Goal: Transaction & Acquisition: Subscribe to service/newsletter

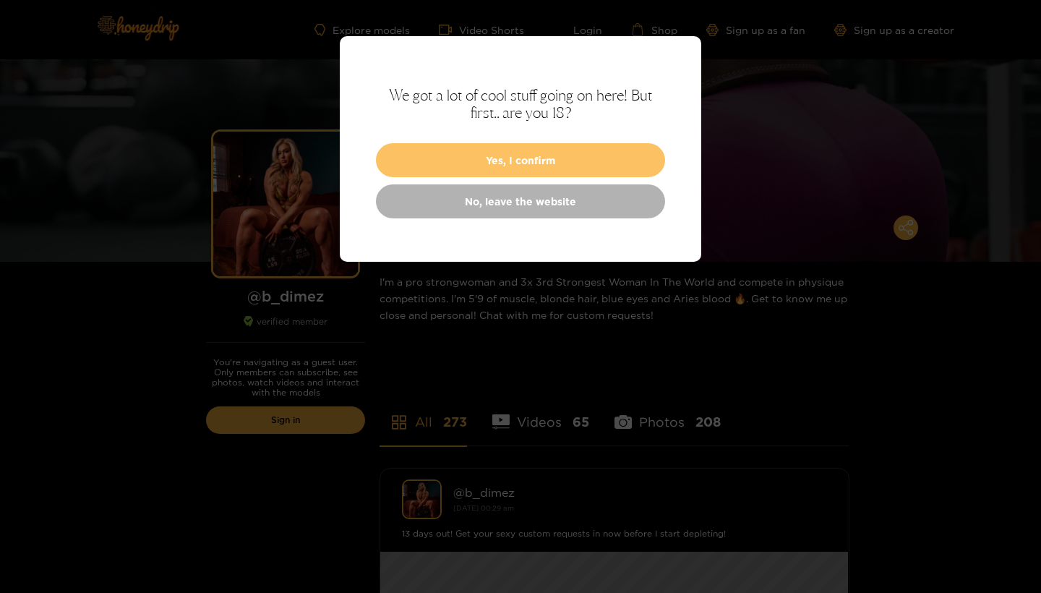
click at [498, 158] on button "Yes, I confirm" at bounding box center [520, 160] width 289 height 34
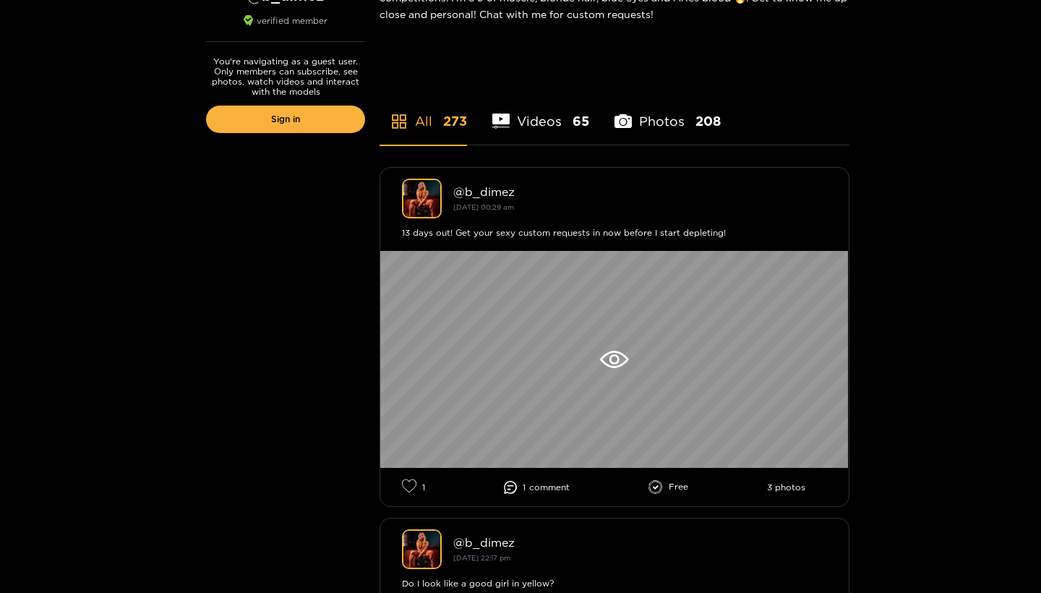
scroll to position [356, 0]
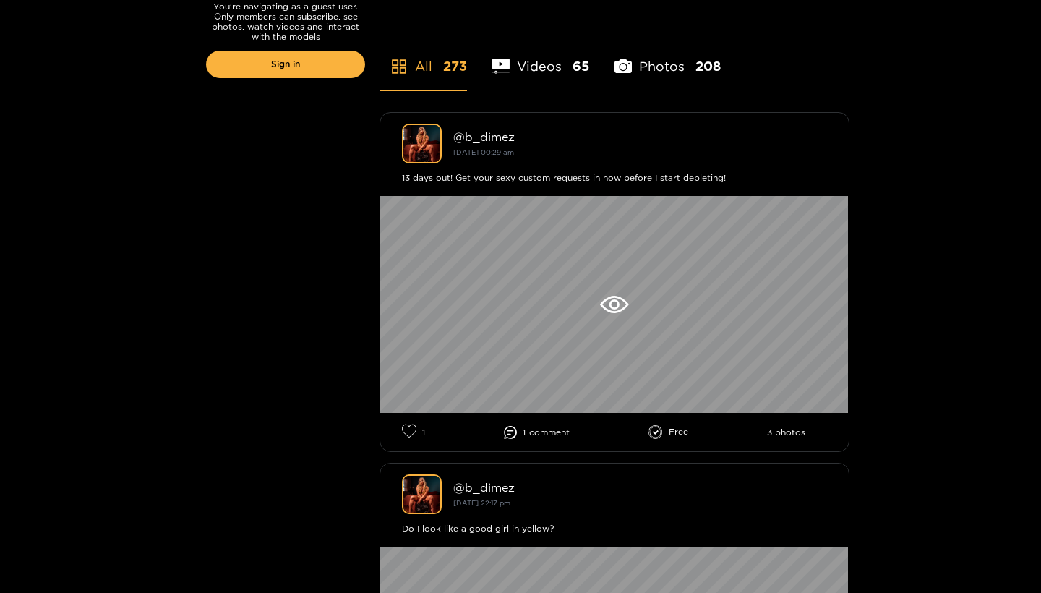
click at [514, 62] on li "Videos 65" at bounding box center [540, 57] width 97 height 65
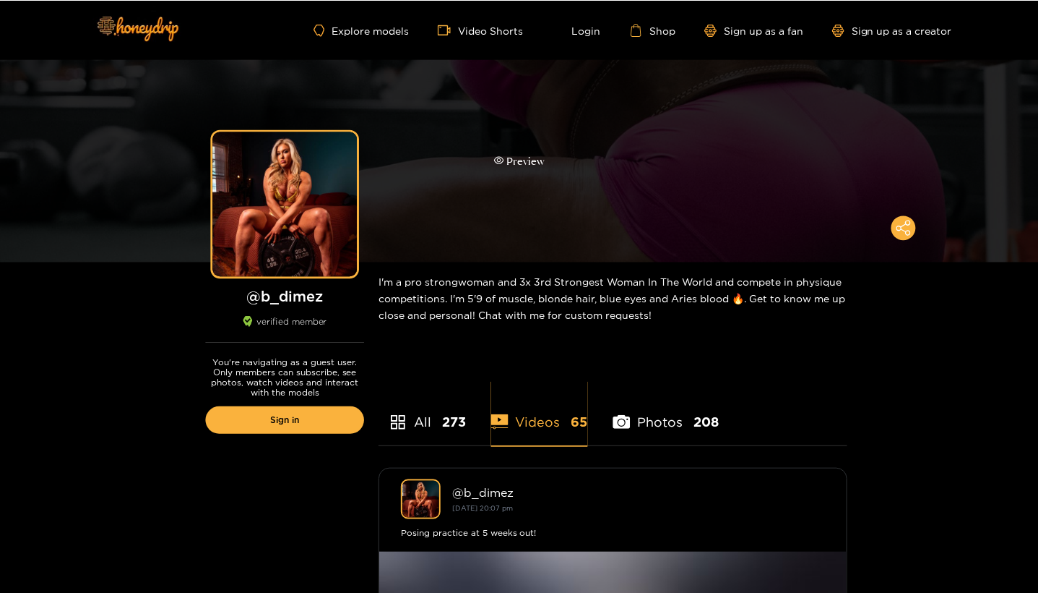
scroll to position [0, 0]
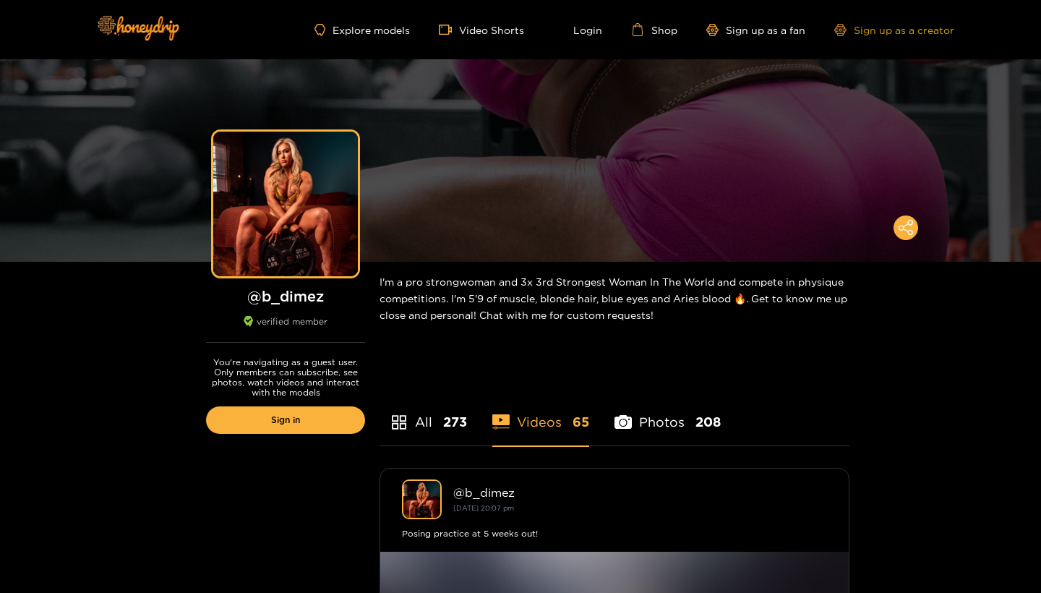
click at [880, 32] on link "Sign up as a creator" at bounding box center [894, 30] width 120 height 12
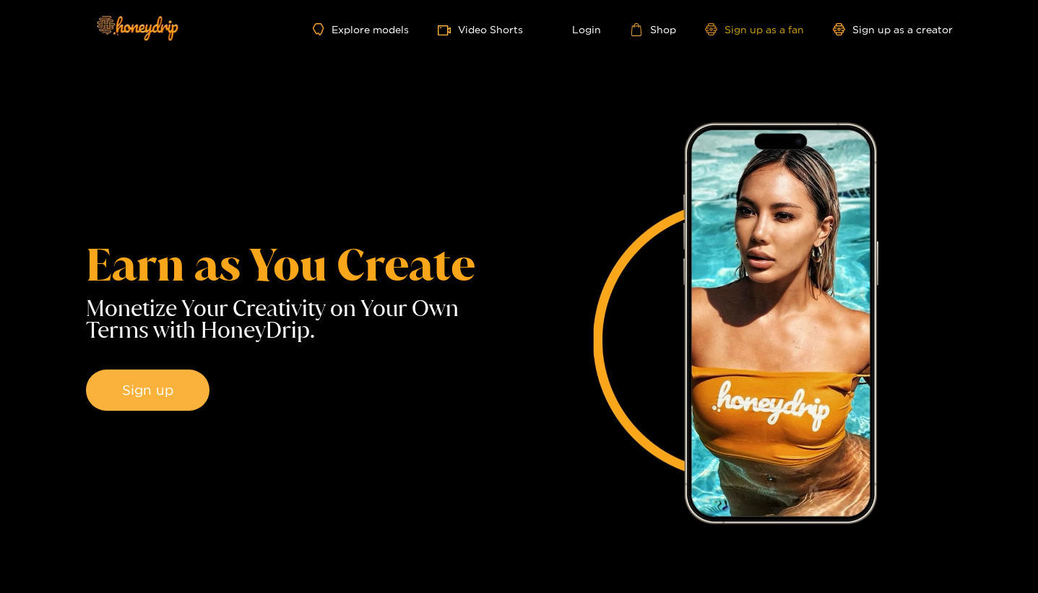
click at [744, 31] on link "Sign up as a fan" at bounding box center [754, 29] width 99 height 12
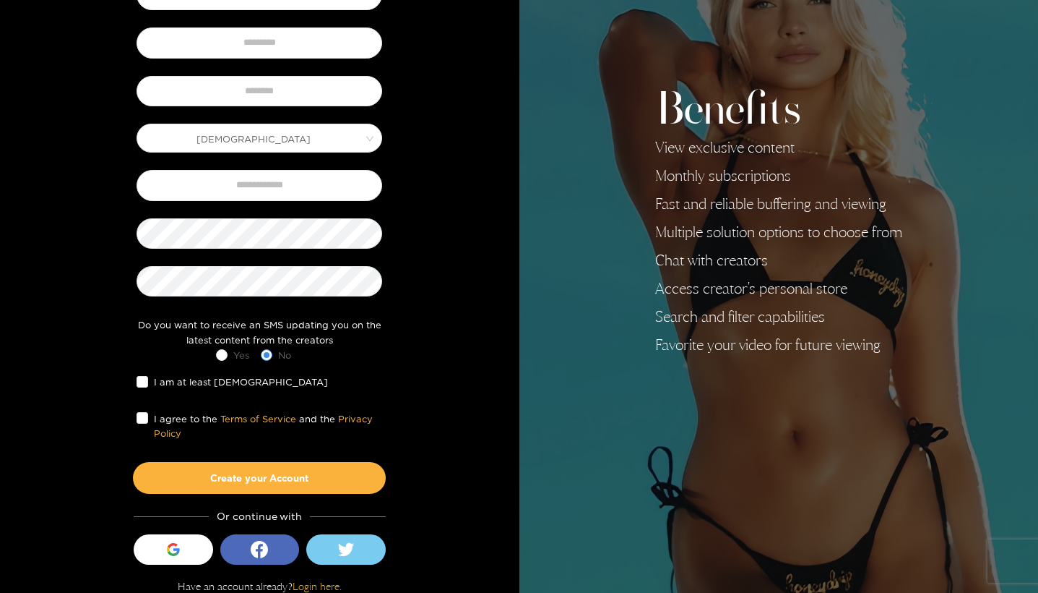
scroll to position [145, 0]
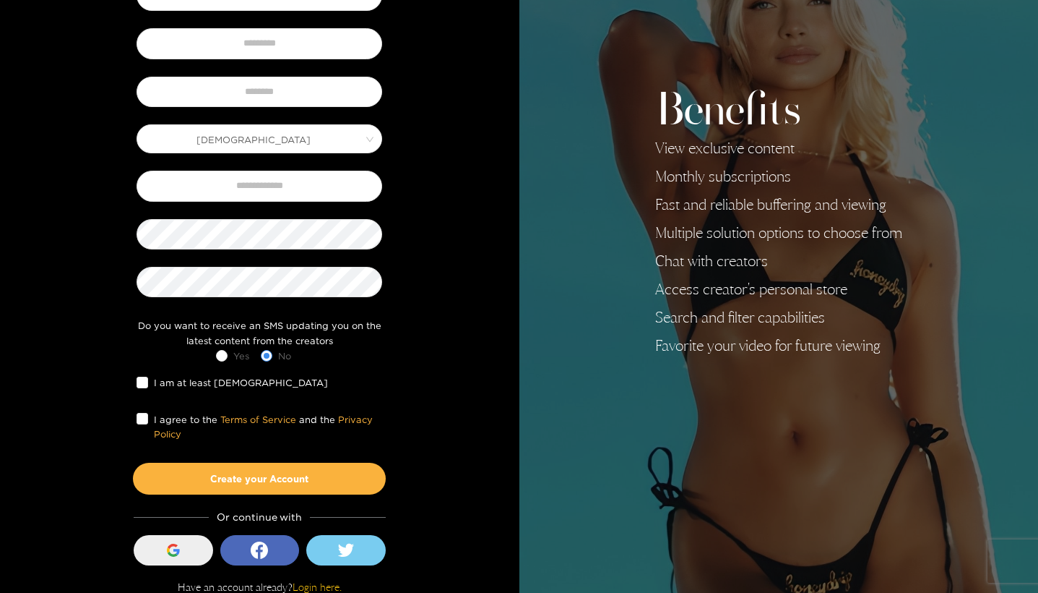
click at [171, 549] on icon "button" at bounding box center [173, 549] width 13 height 13
click at [141, 426] on label "I agree to the Terms of Service and the Privacy Policy" at bounding box center [260, 426] width 246 height 30
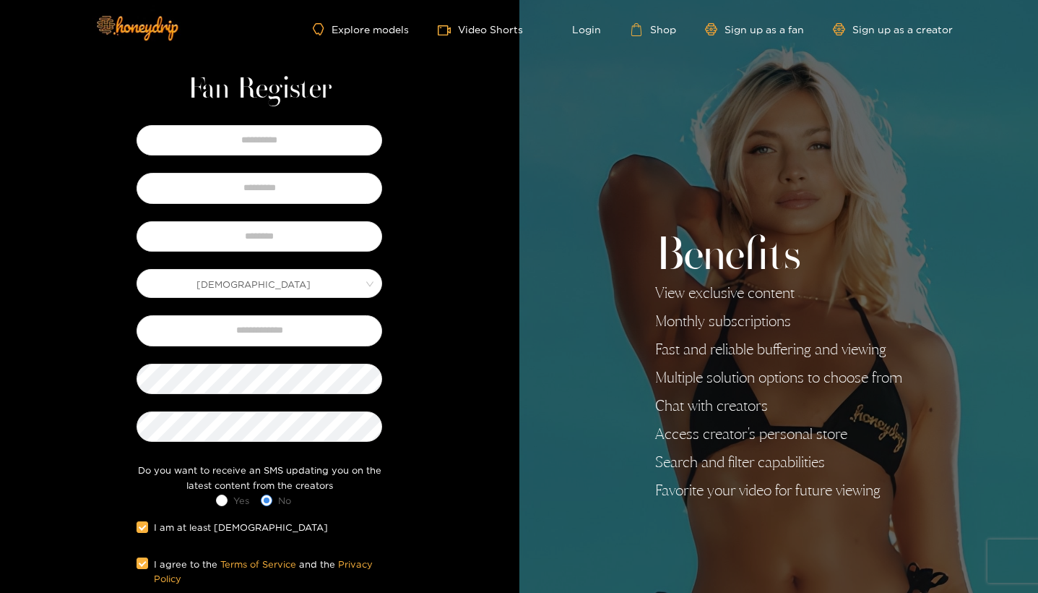
scroll to position [0, 0]
type input "*"
type input "***"
click at [239, 204] on div at bounding box center [259, 188] width 253 height 38
type input "*****"
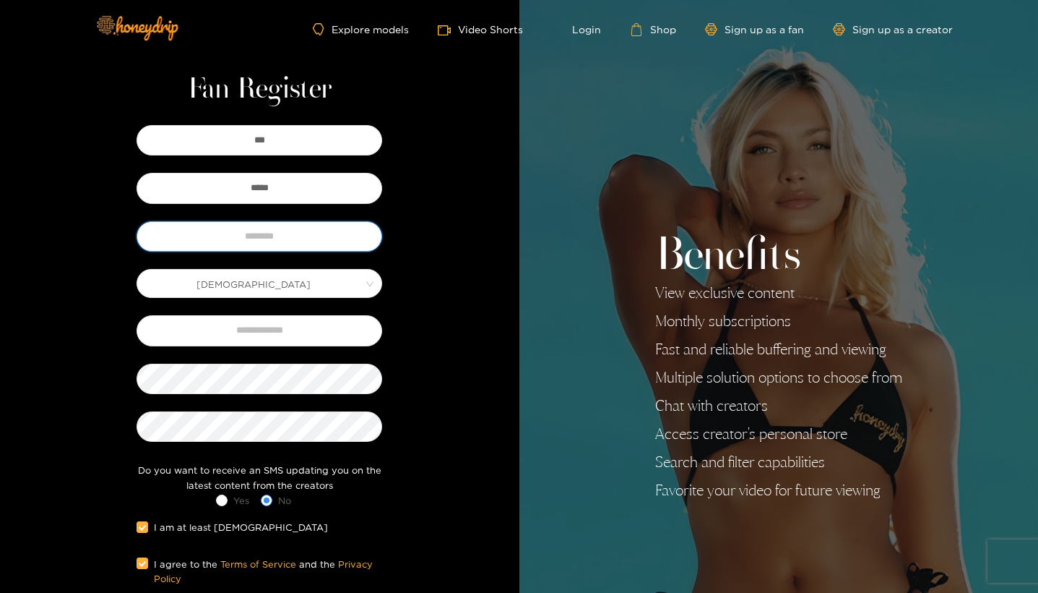
click at [252, 240] on input "text" at bounding box center [260, 236] width 246 height 30
type input "*********"
type input "**********"
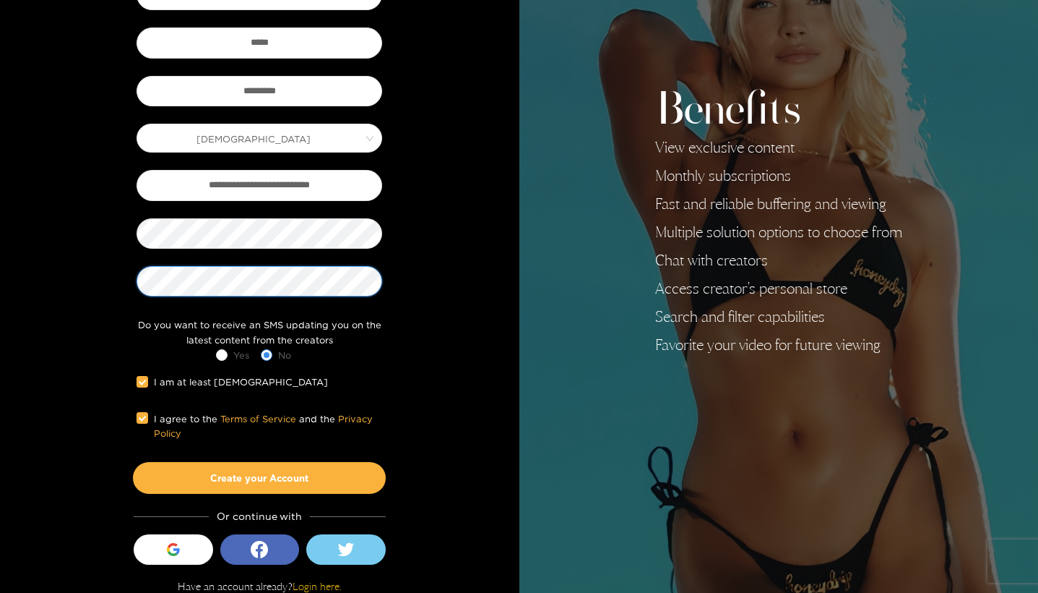
scroll to position [145, 0]
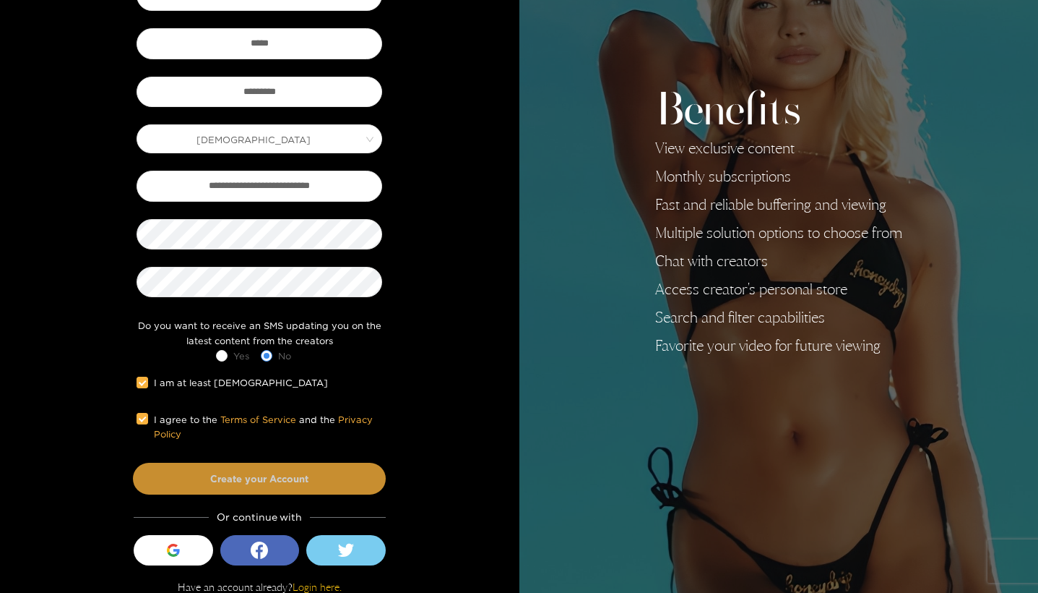
click at [244, 473] on button "Create your Account" at bounding box center [259, 478] width 253 height 32
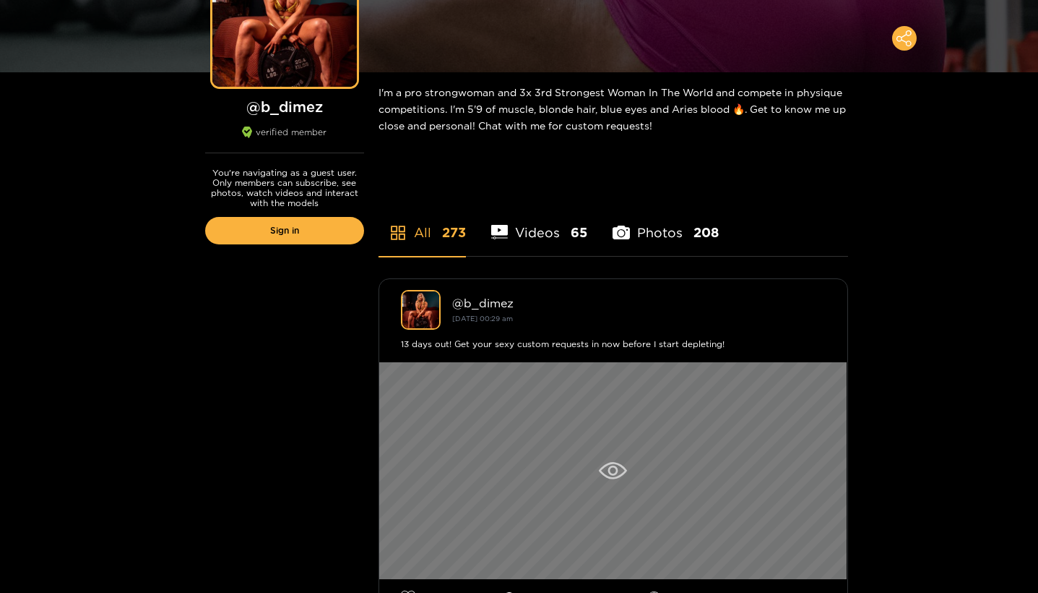
scroll to position [108, 0]
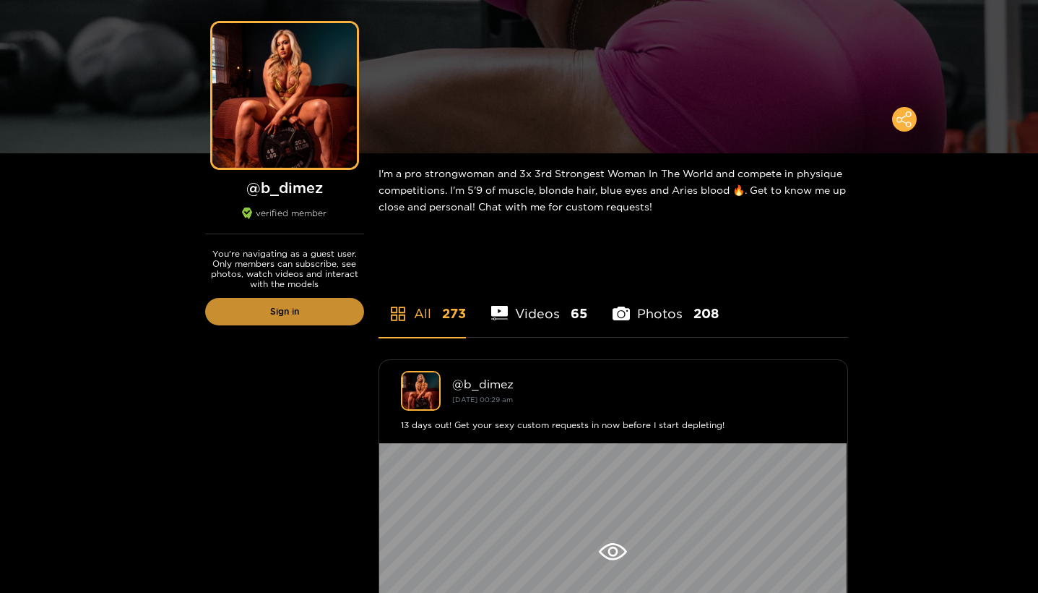
click at [300, 310] on link "Sign in" at bounding box center [284, 311] width 159 height 27
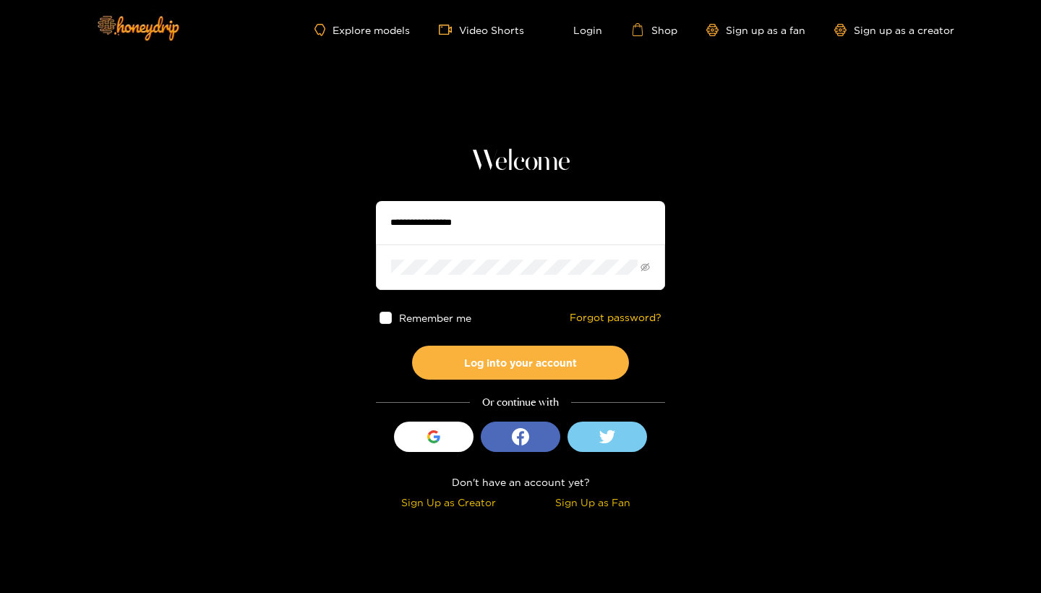
type input "*********"
click at [520, 362] on button "Log into your account" at bounding box center [520, 362] width 217 height 34
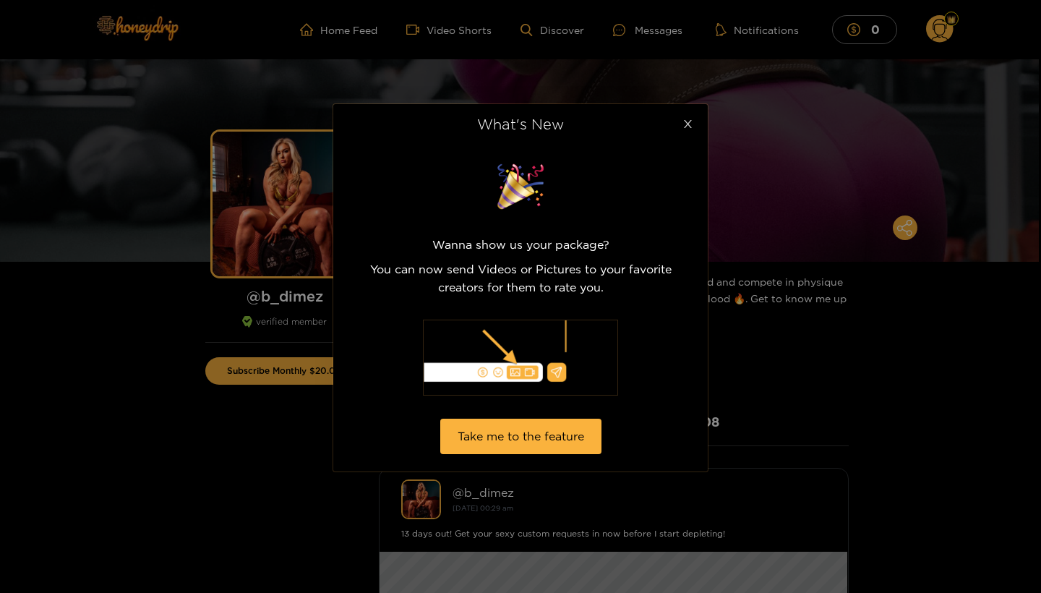
click at [689, 125] on icon "close" at bounding box center [688, 124] width 8 height 8
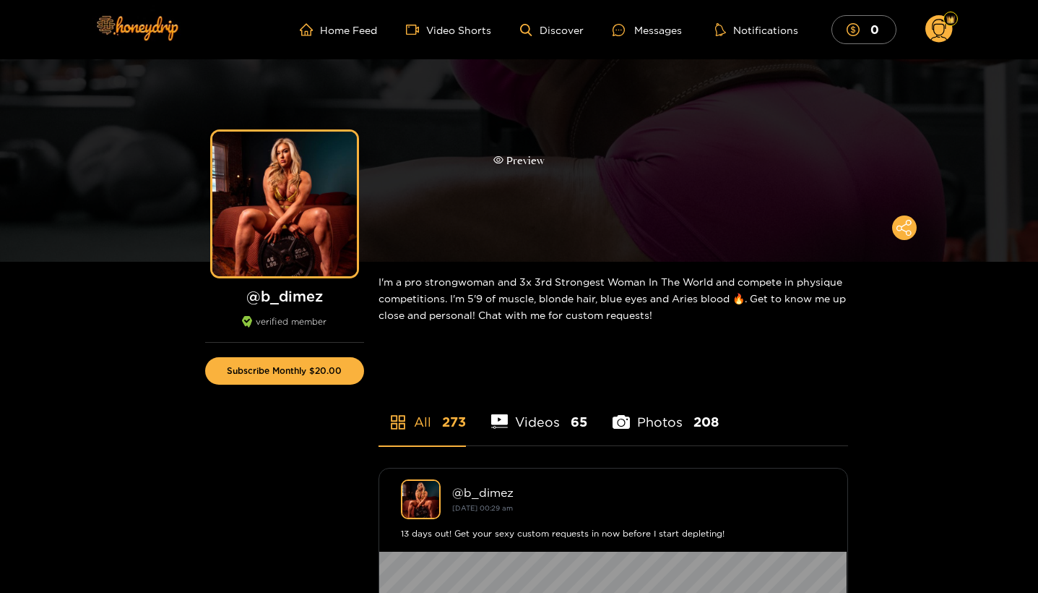
click at [529, 165] on div "Preview" at bounding box center [519, 160] width 51 height 17
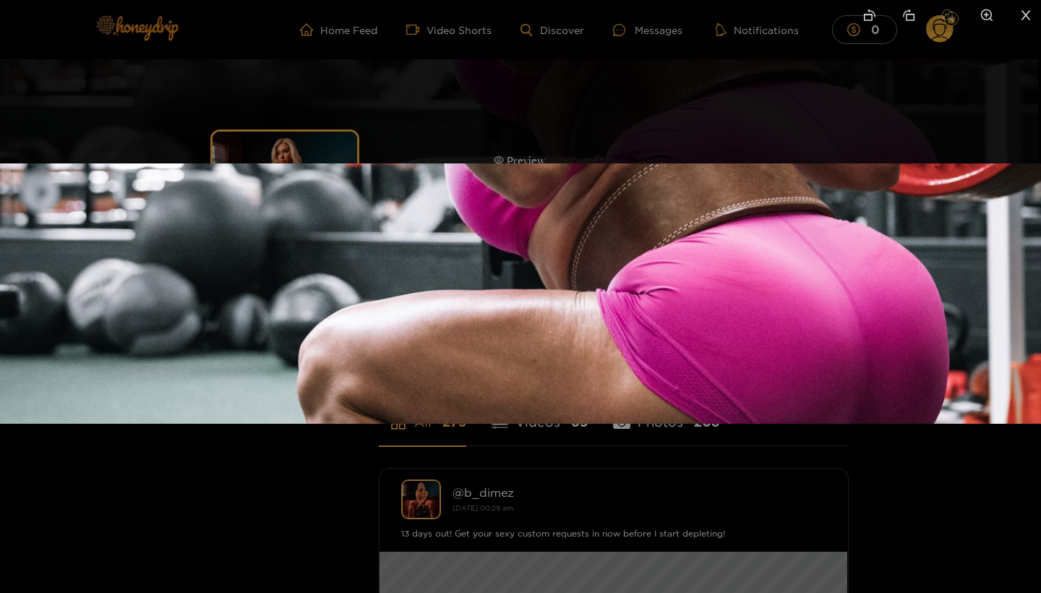
click at [528, 165] on img at bounding box center [520, 293] width 1041 height 260
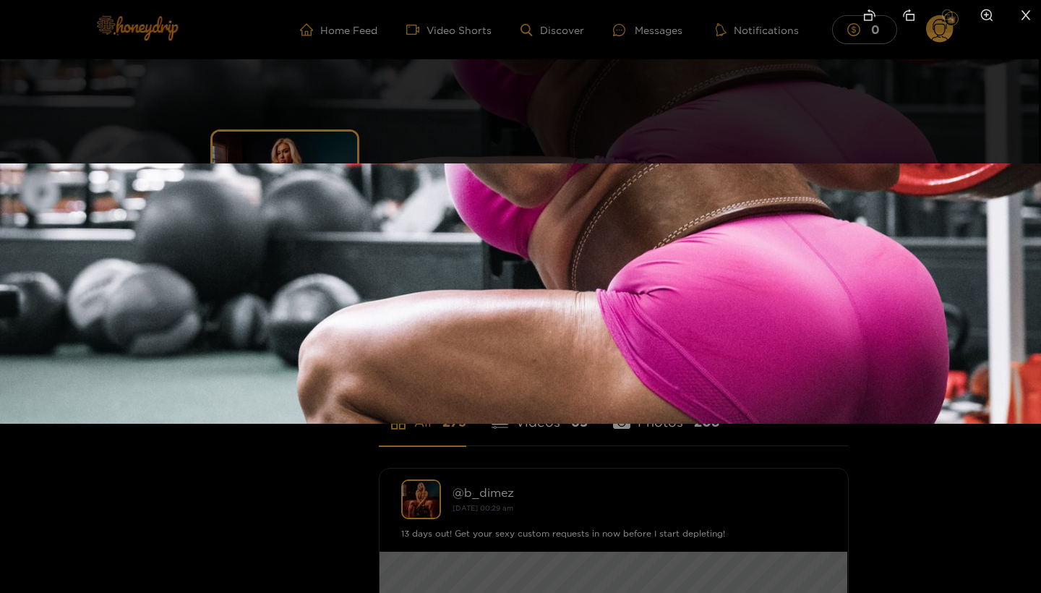
click at [535, 130] on div at bounding box center [520, 296] width 1041 height 593
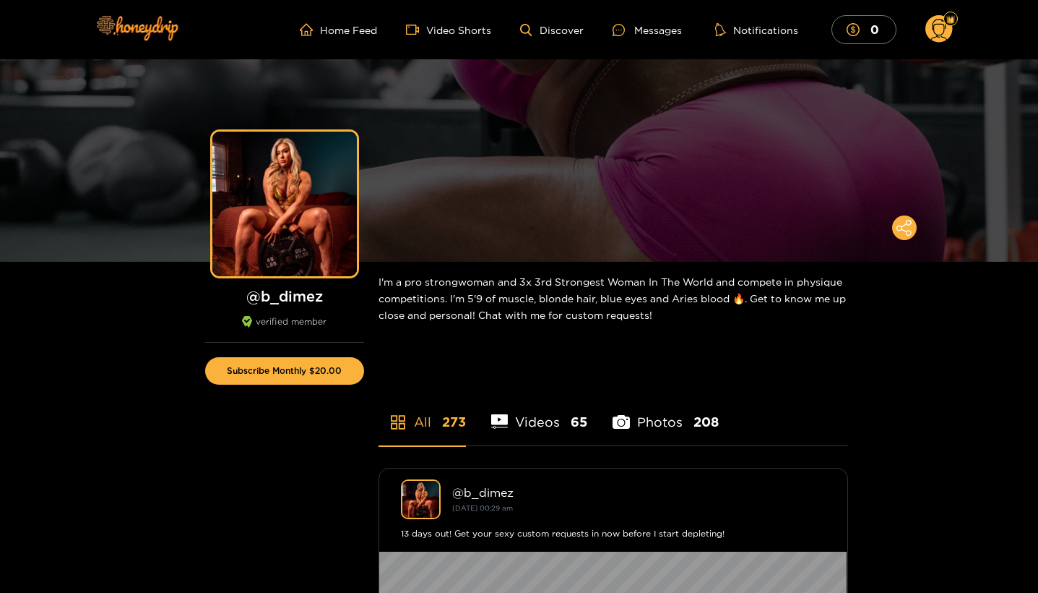
scroll to position [177, 0]
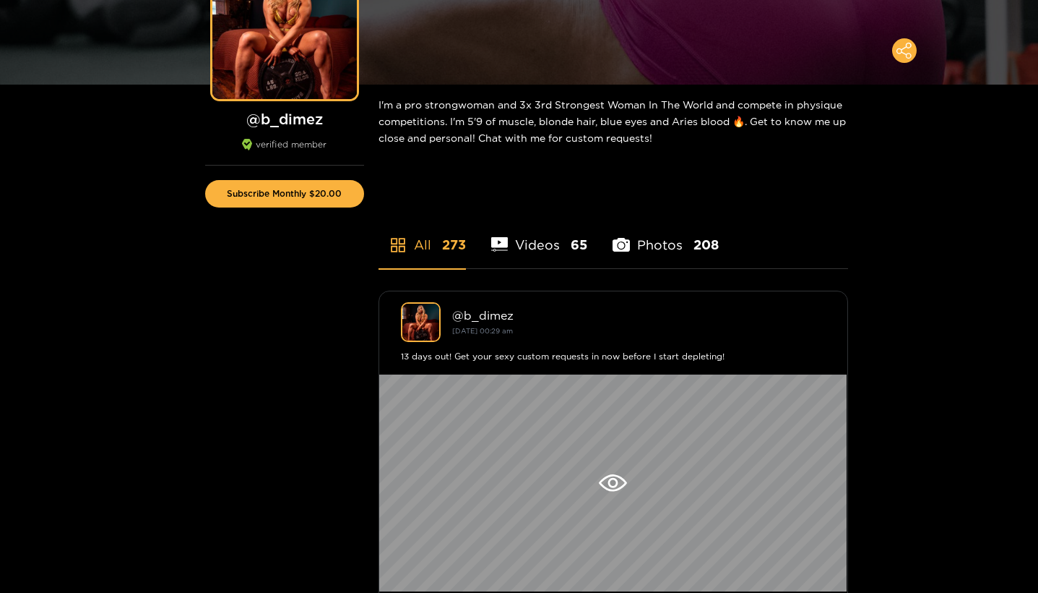
click at [636, 240] on li "Photos 208" at bounding box center [666, 235] width 106 height 65
click at [473, 322] on div "@ b_dimez September 25, 00:29 am" at bounding box center [639, 322] width 374 height 27
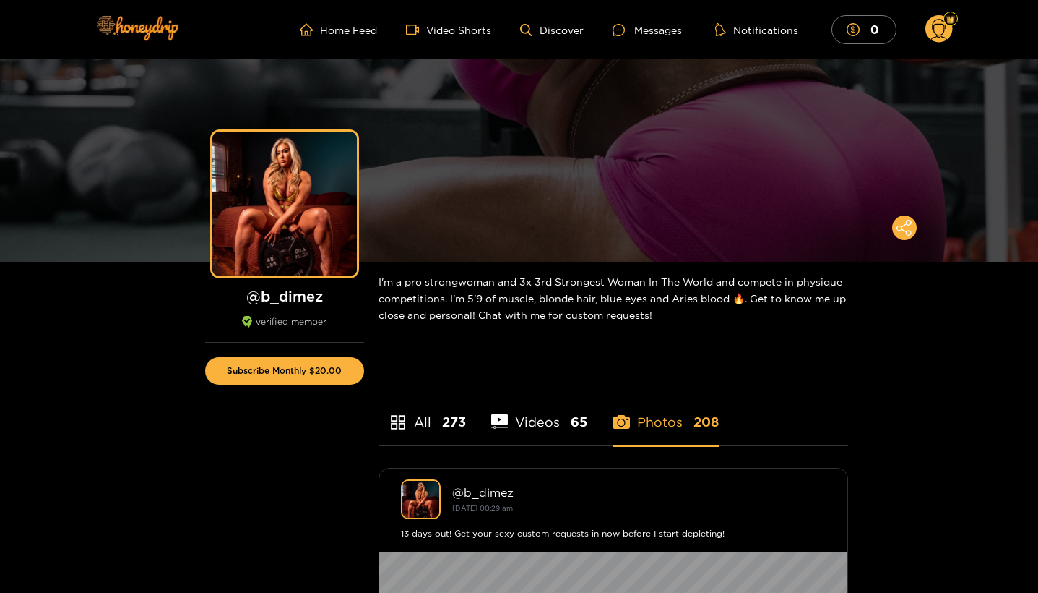
scroll to position [0, 0]
click at [436, 29] on link "Video Shorts" at bounding box center [448, 29] width 85 height 13
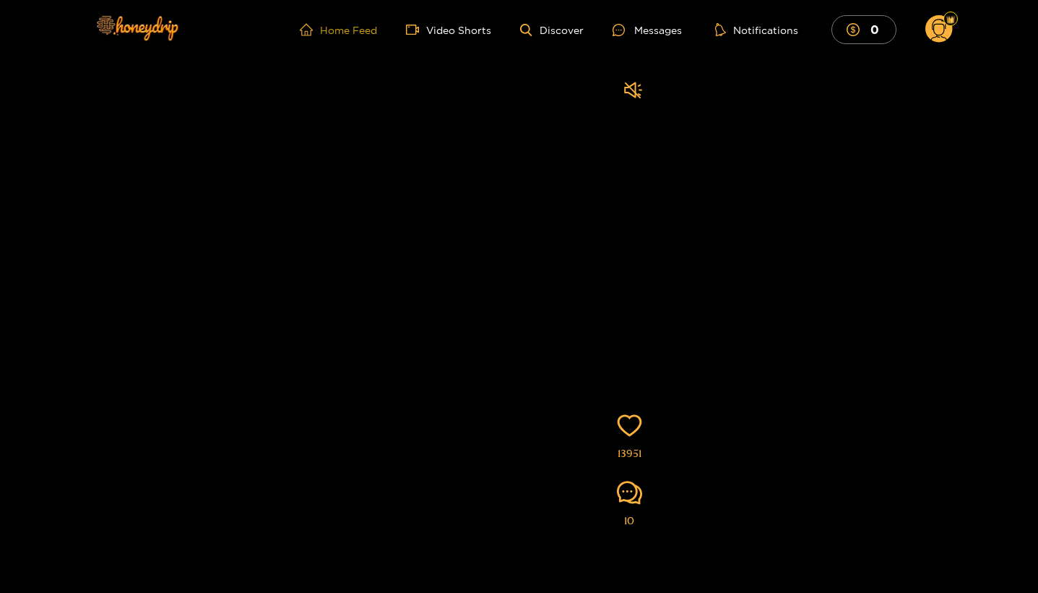
click at [355, 29] on link "Home Feed" at bounding box center [338, 29] width 77 height 13
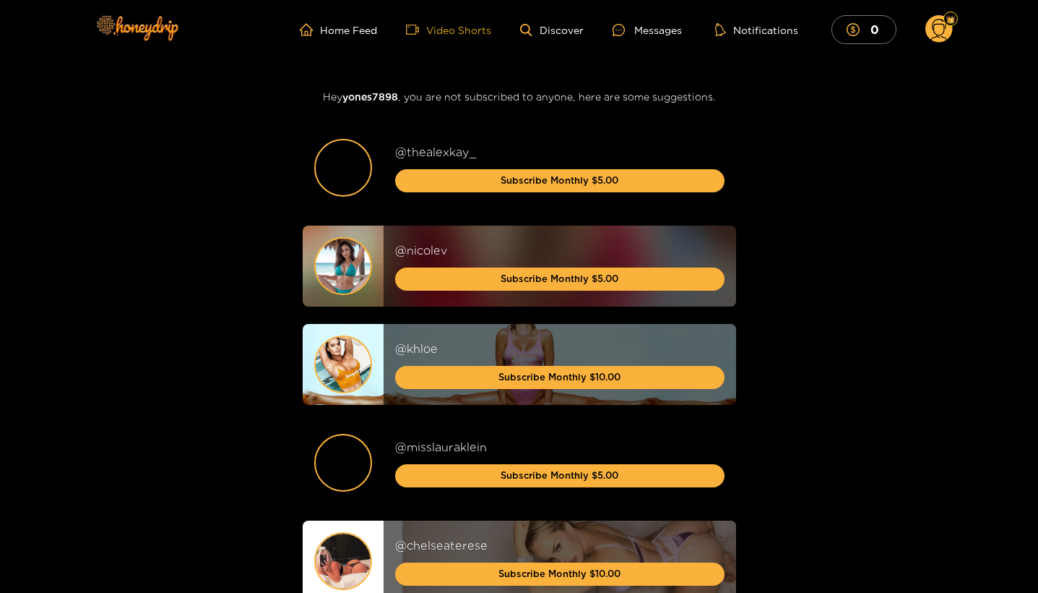
click at [441, 27] on link "Video Shorts" at bounding box center [448, 29] width 85 height 13
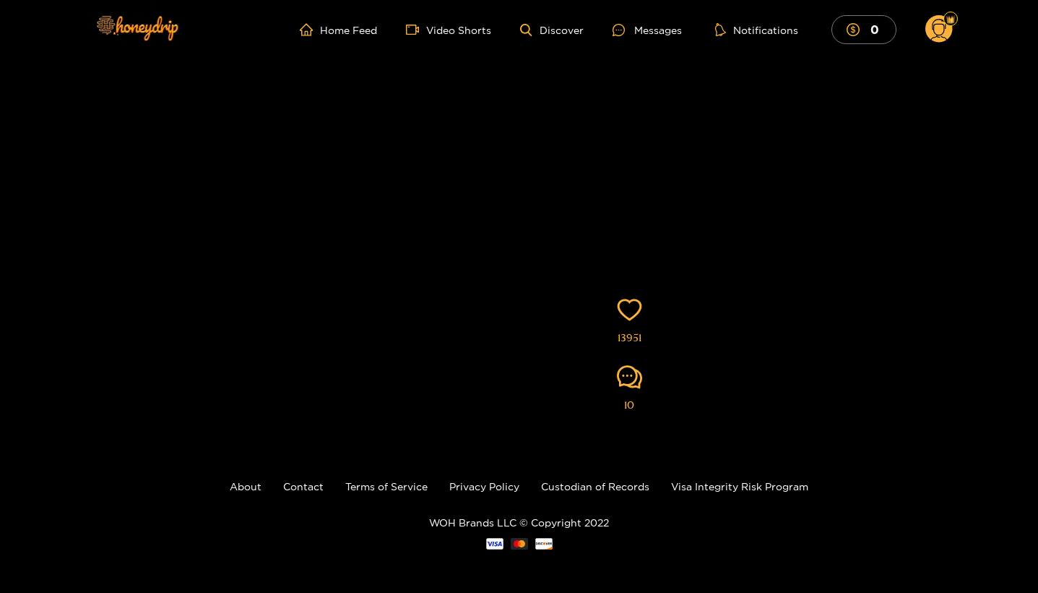
scroll to position [116, 0]
click at [635, 299] on icon "heart" at bounding box center [629, 309] width 25 height 22
click at [625, 300] on icon "heart" at bounding box center [628, 309] width 25 height 22
click at [581, 212] on video at bounding box center [519, 240] width 275 height 578
click at [561, 27] on link "Discover" at bounding box center [551, 30] width 63 height 12
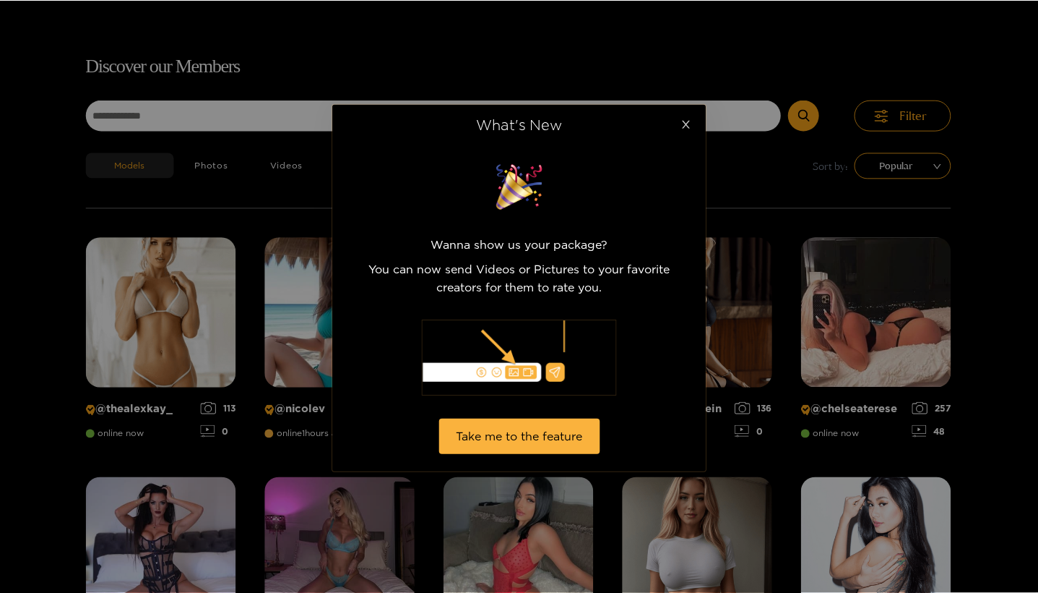
scroll to position [92, 0]
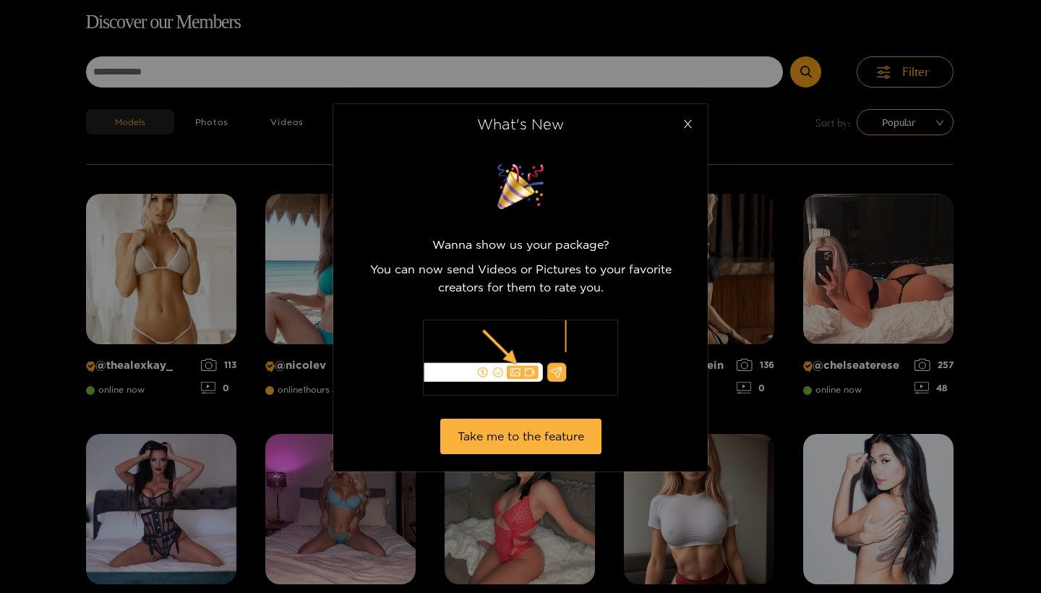
click at [684, 123] on icon "close" at bounding box center [687, 124] width 11 height 11
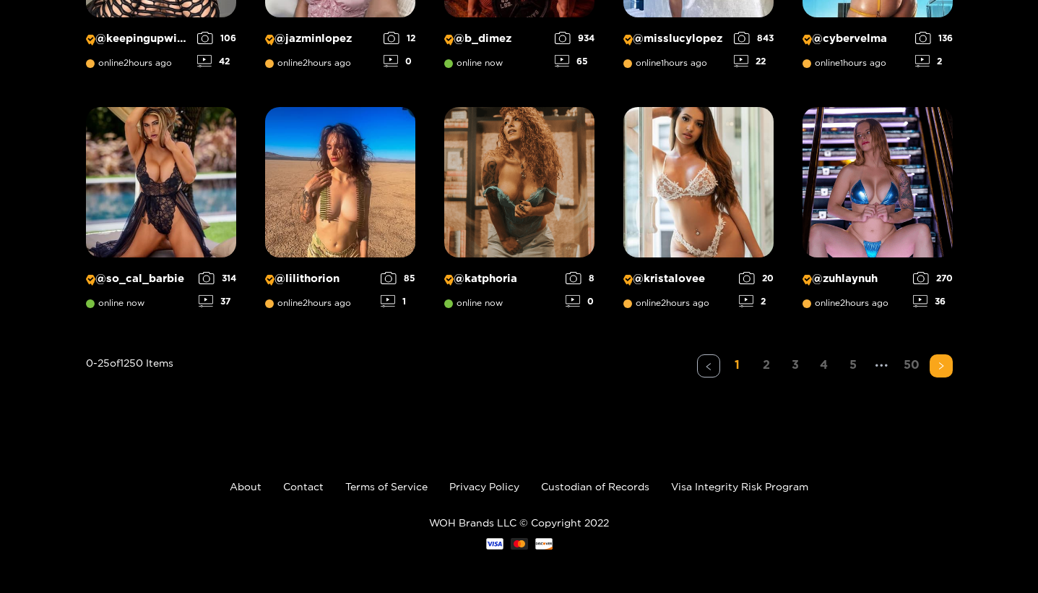
scroll to position [1139, 0]
click at [769, 362] on link "2" at bounding box center [766, 364] width 23 height 21
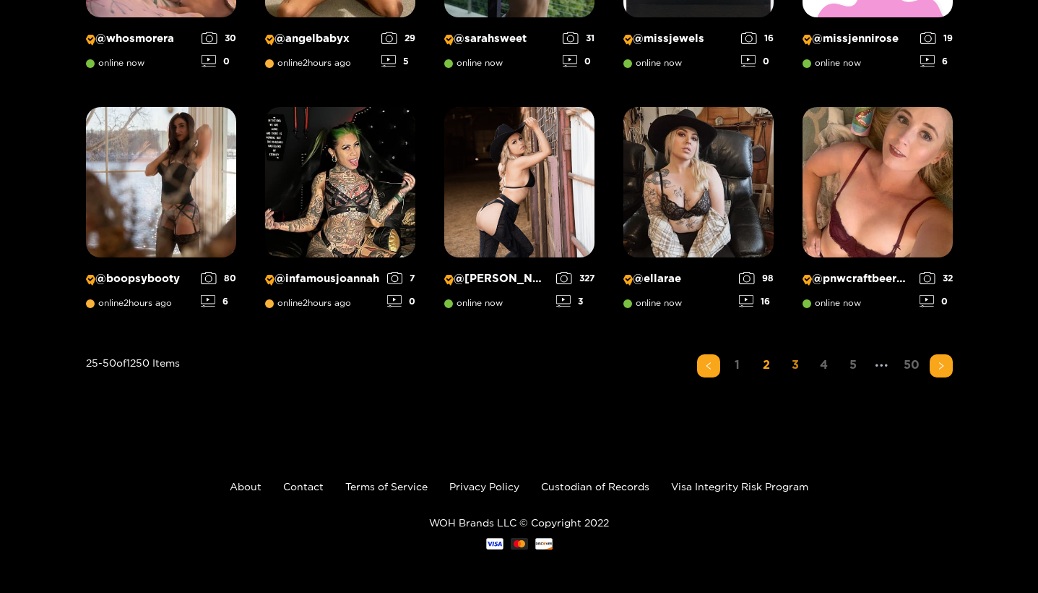
click at [793, 361] on link "3" at bounding box center [795, 364] width 23 height 21
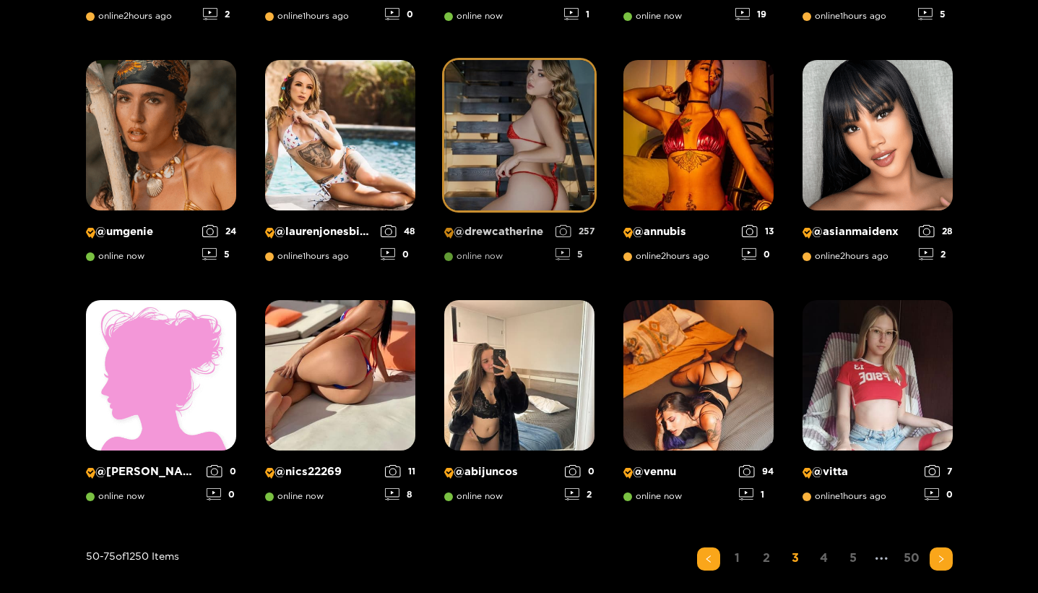
scroll to position [1137, 0]
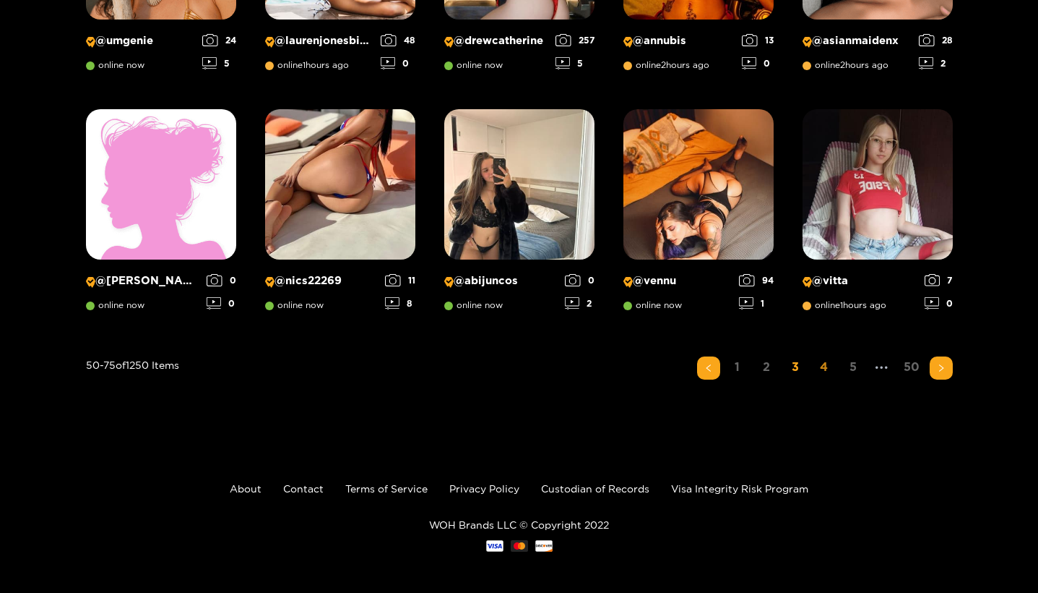
click at [830, 363] on link "4" at bounding box center [824, 366] width 23 height 21
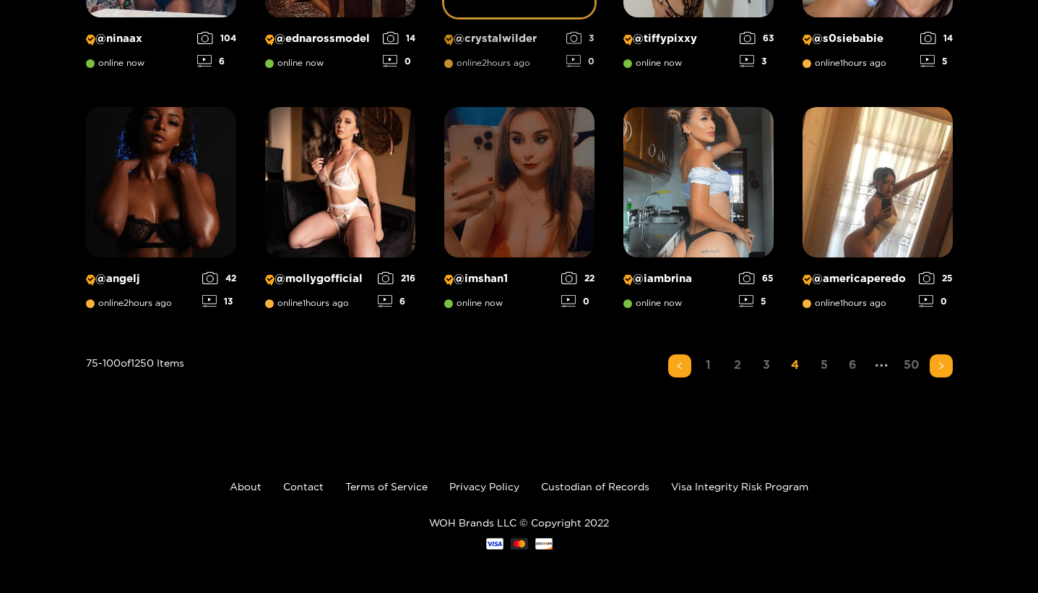
scroll to position [1139, 0]
click at [822, 363] on link "5" at bounding box center [824, 364] width 23 height 21
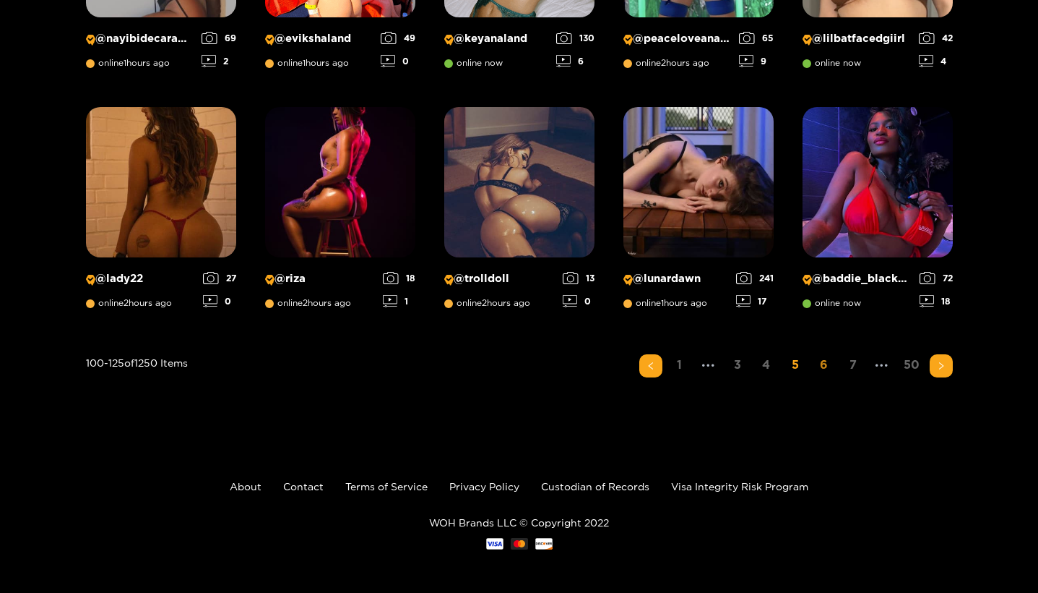
click at [825, 368] on link "6" at bounding box center [824, 364] width 23 height 21
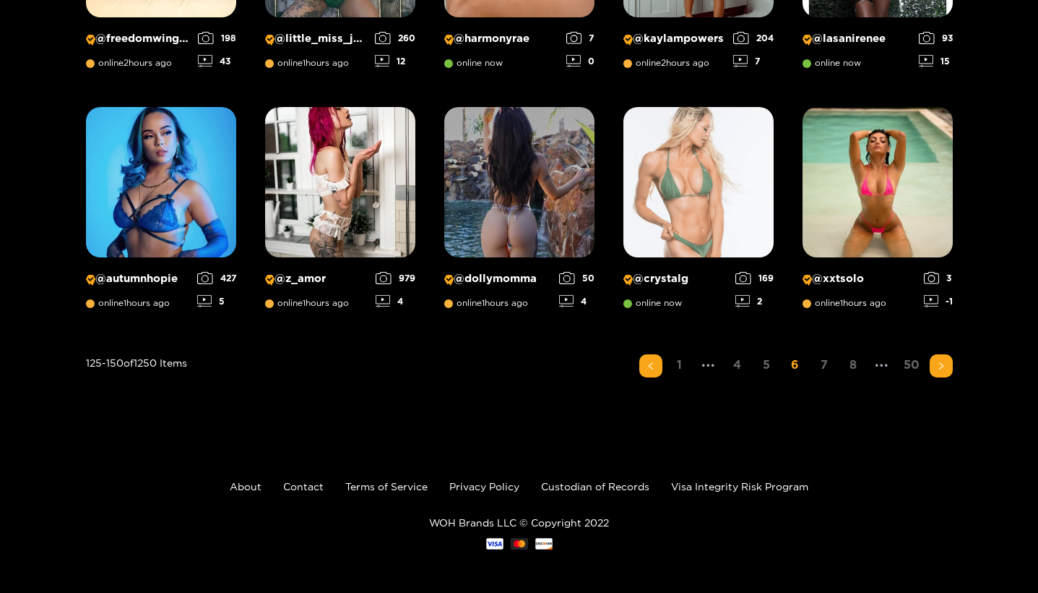
click at [909, 363] on link "50" at bounding box center [912, 364] width 25 height 21
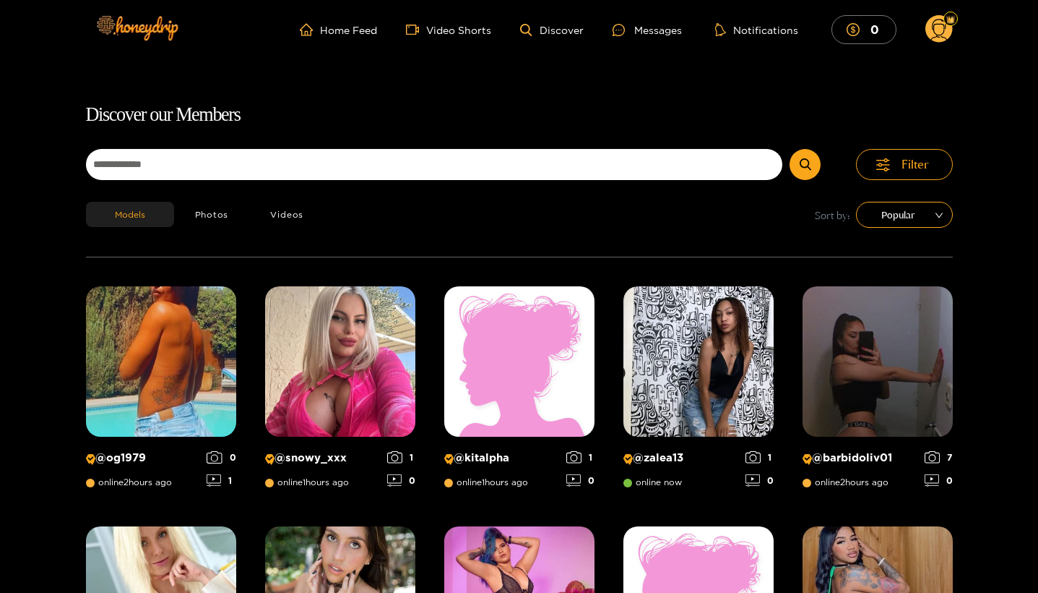
scroll to position [0, 0]
click at [892, 164] on button "Filter" at bounding box center [904, 164] width 97 height 31
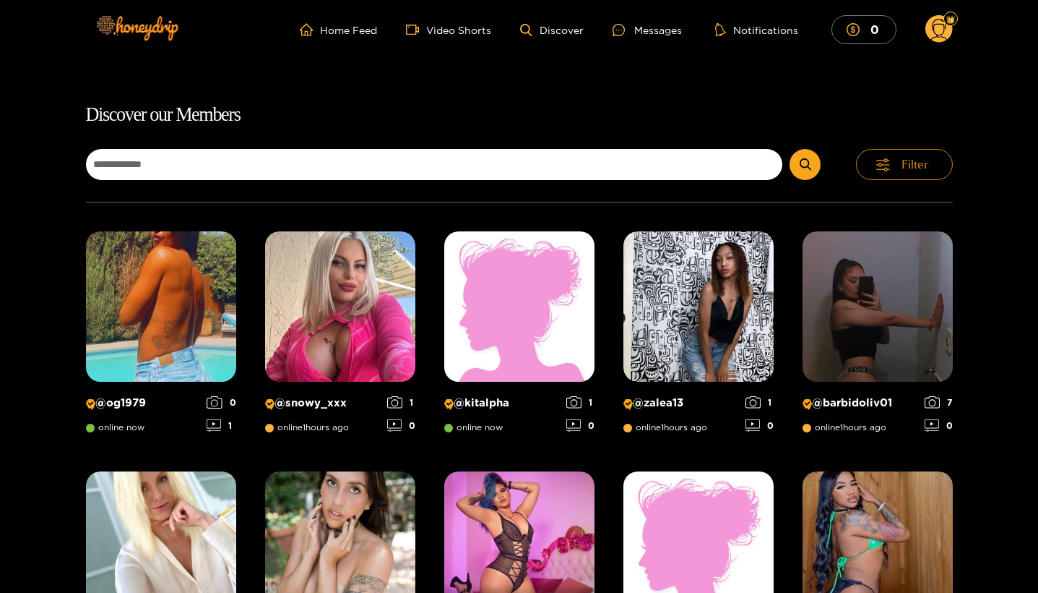
click at [884, 163] on icon "button" at bounding box center [883, 164] width 14 height 13
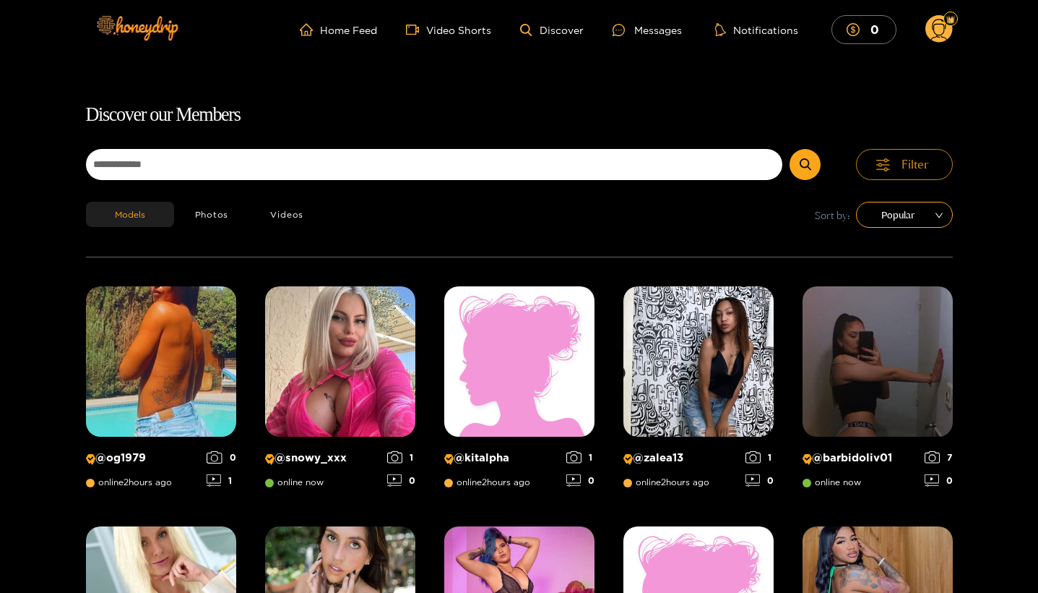
click at [884, 163] on icon "button" at bounding box center [883, 164] width 14 height 13
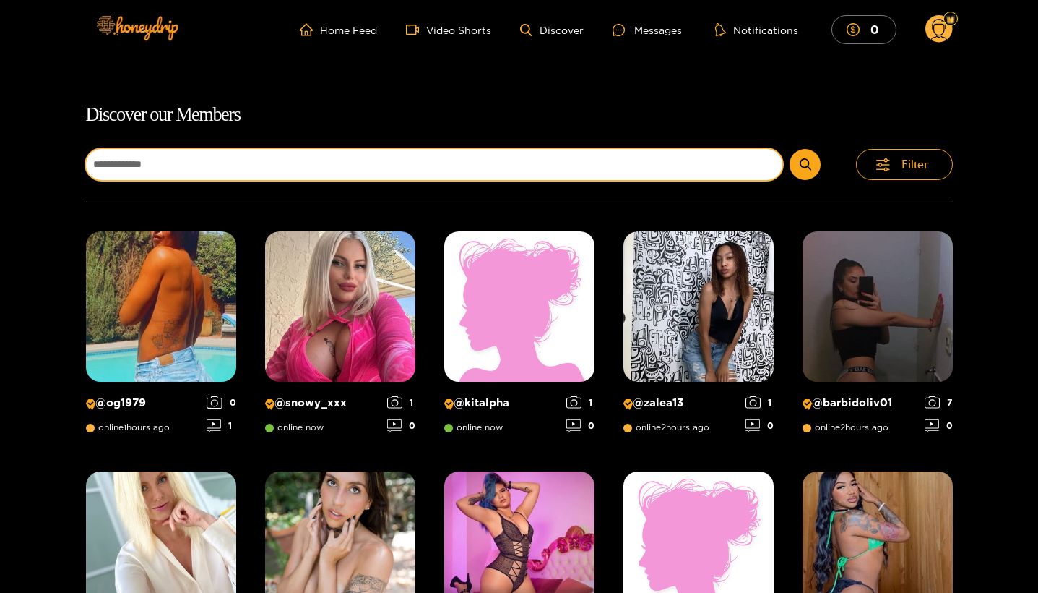
click at [671, 173] on input at bounding box center [434, 164] width 697 height 31
type input "******"
click at [806, 164] on button "submit" at bounding box center [805, 164] width 31 height 31
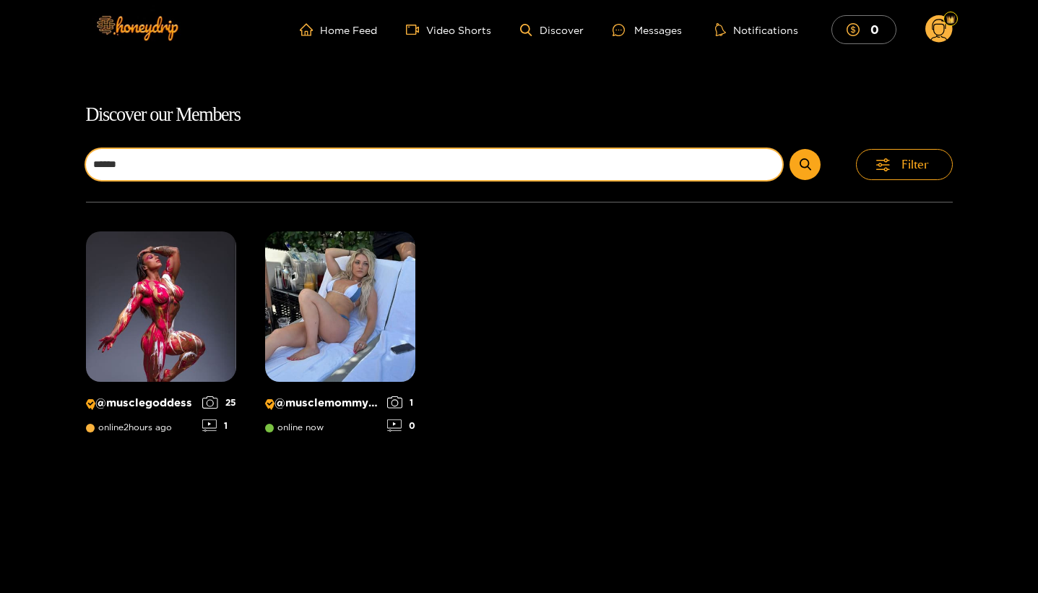
scroll to position [92, 0]
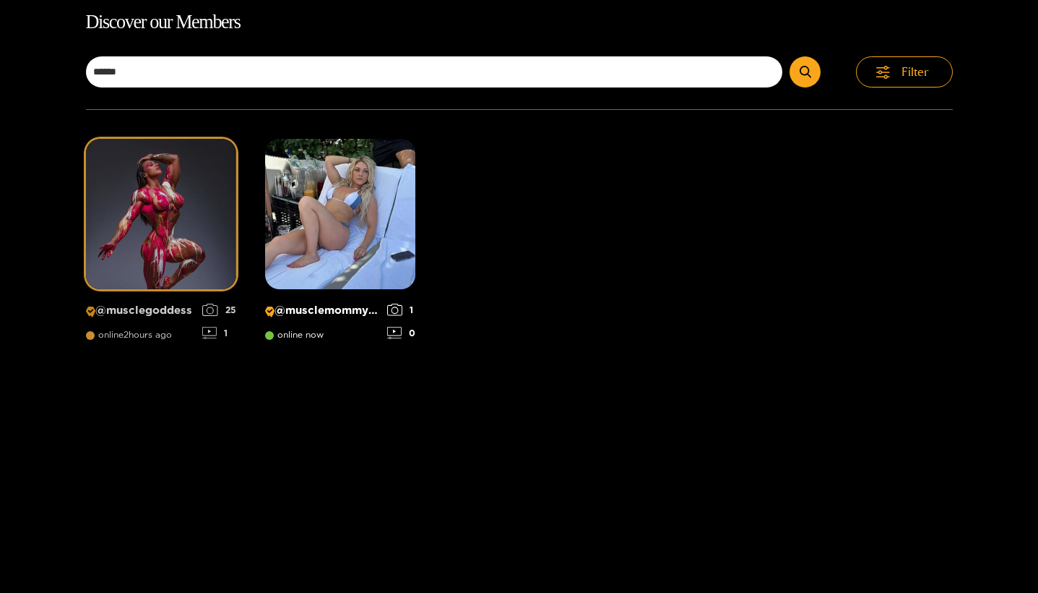
click at [191, 248] on img at bounding box center [161, 214] width 150 height 150
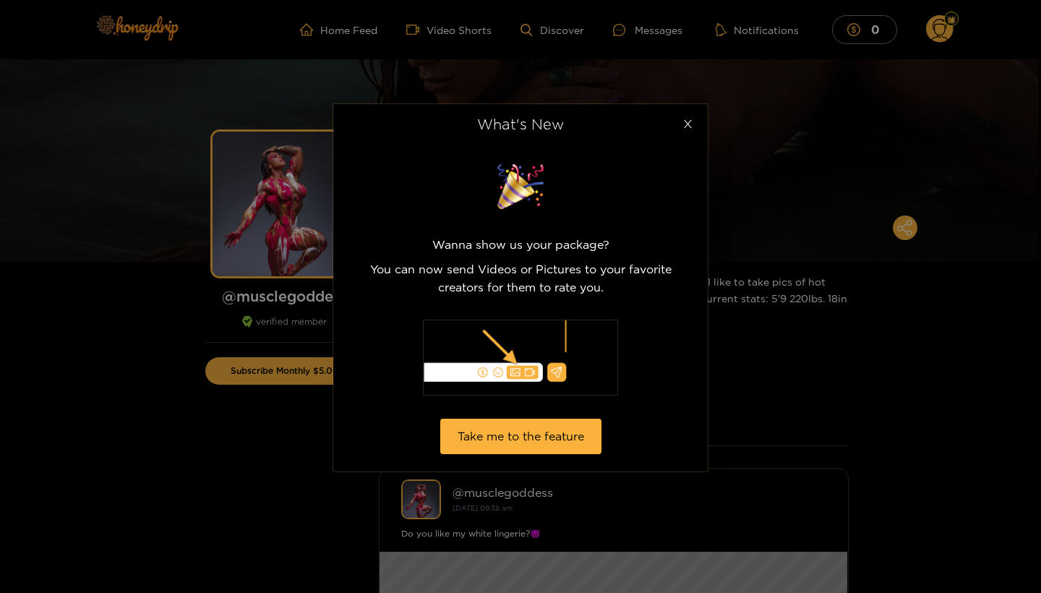
click at [688, 121] on icon "close" at bounding box center [687, 124] width 11 height 11
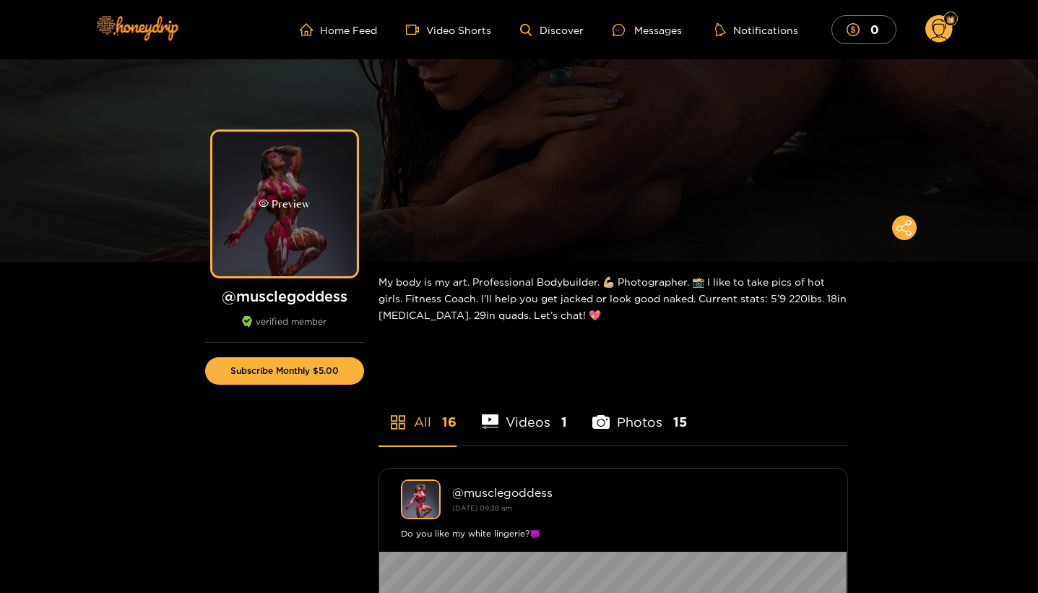
click at [302, 189] on div "Preview" at bounding box center [284, 204] width 145 height 145
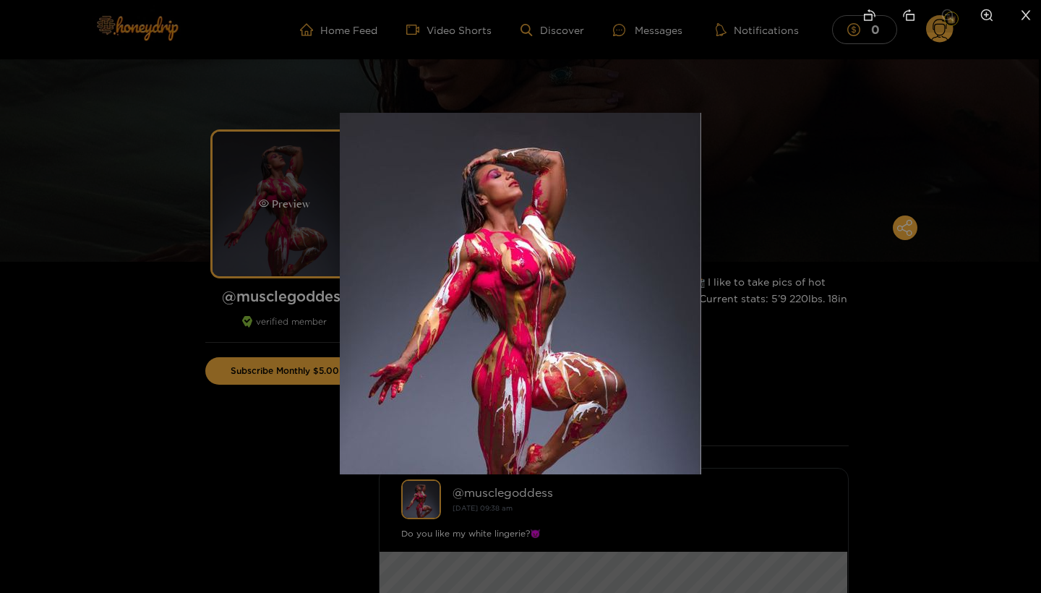
click at [302, 189] on div at bounding box center [520, 296] width 1041 height 593
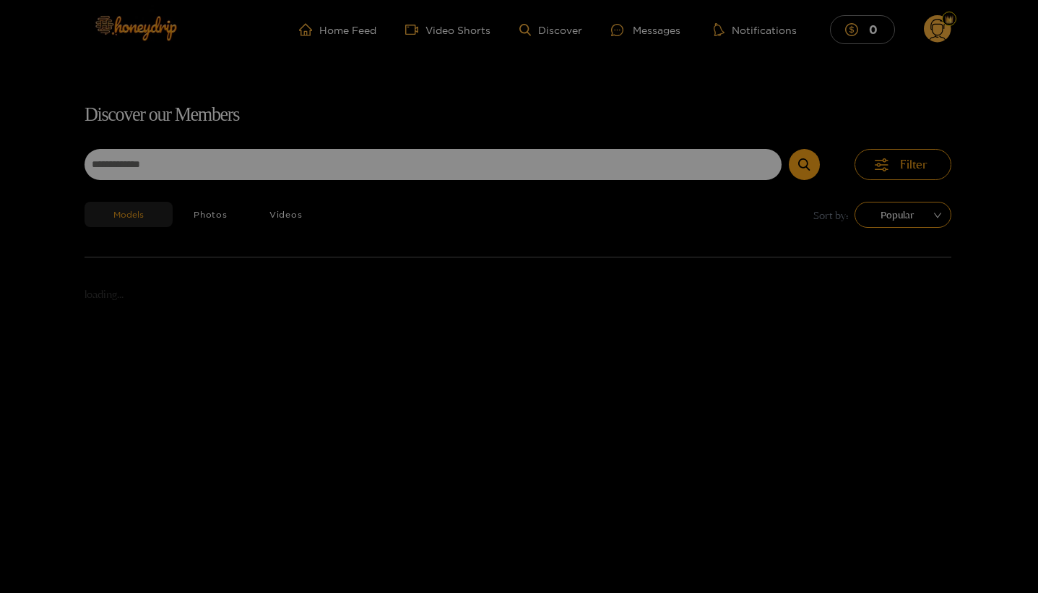
scroll to position [92, 0]
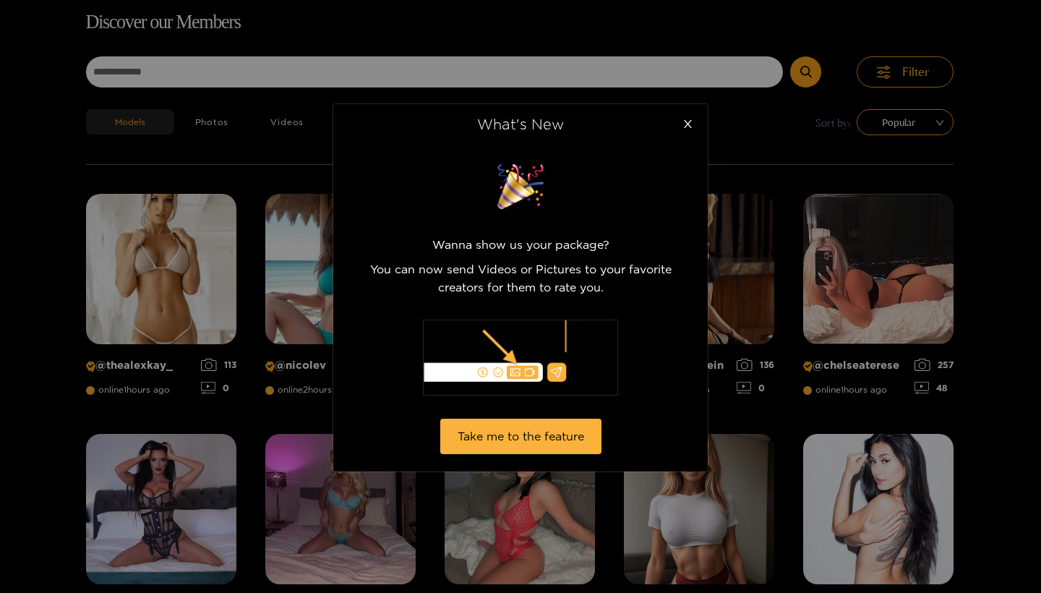
click at [164, 76] on div "What's New Wanna show us your package? You can now send Videos or Pictures to y…" at bounding box center [520, 296] width 1041 height 593
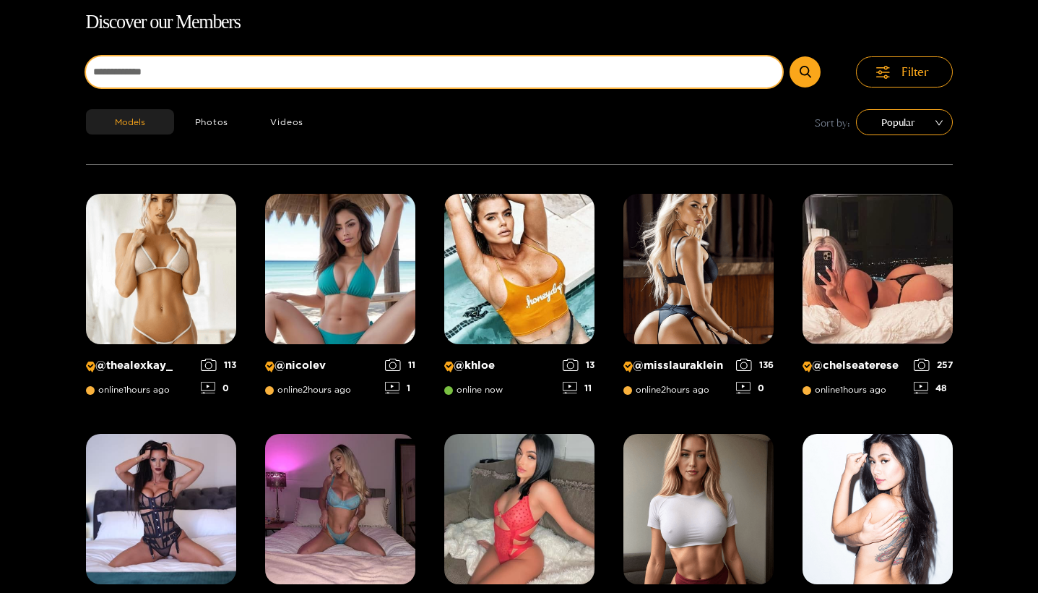
click at [169, 64] on input at bounding box center [434, 71] width 697 height 31
type input "*******"
click at [806, 72] on button "submit" at bounding box center [805, 71] width 31 height 31
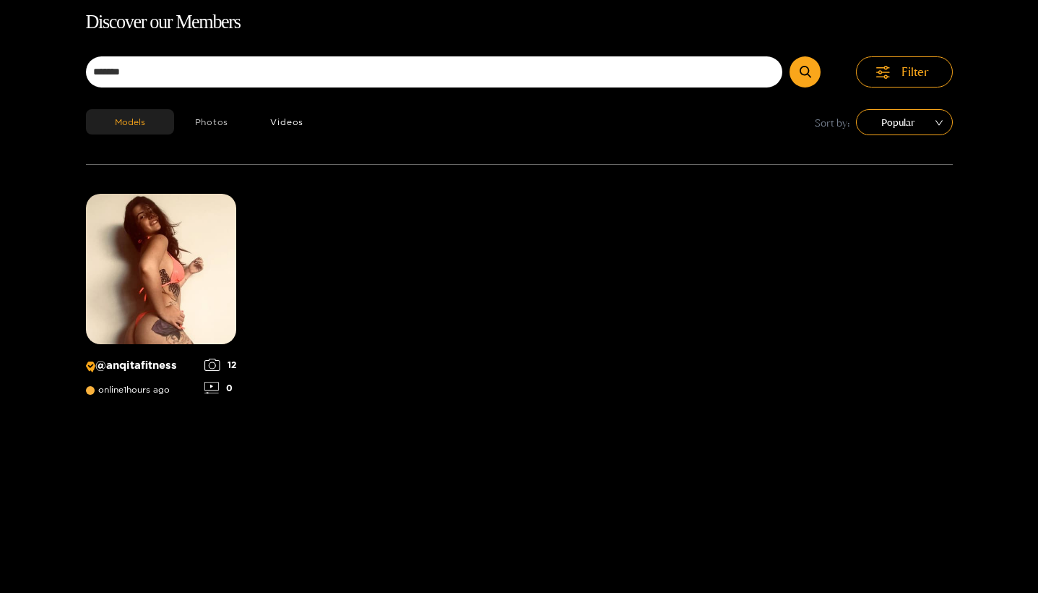
click at [211, 118] on button "Photos" at bounding box center [212, 121] width 76 height 25
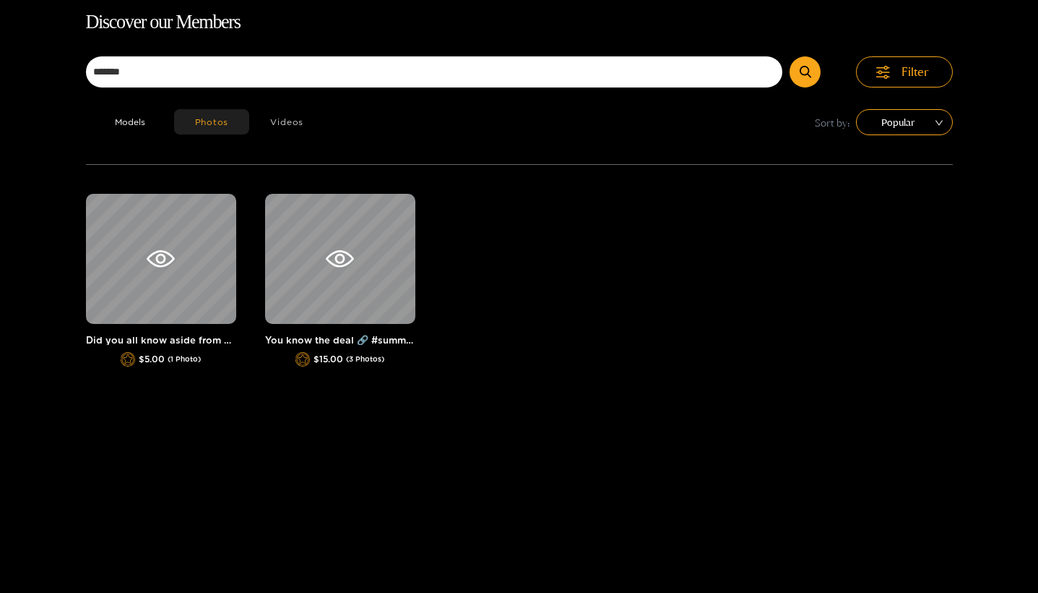
click at [293, 121] on button "Videos" at bounding box center [286, 121] width 75 height 25
